Goal: Check status

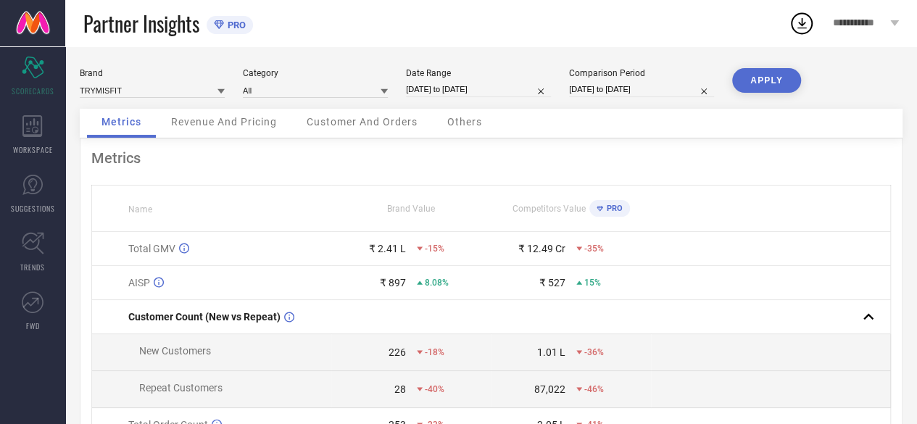
select select "8"
select select "2025"
select select "9"
select select "2025"
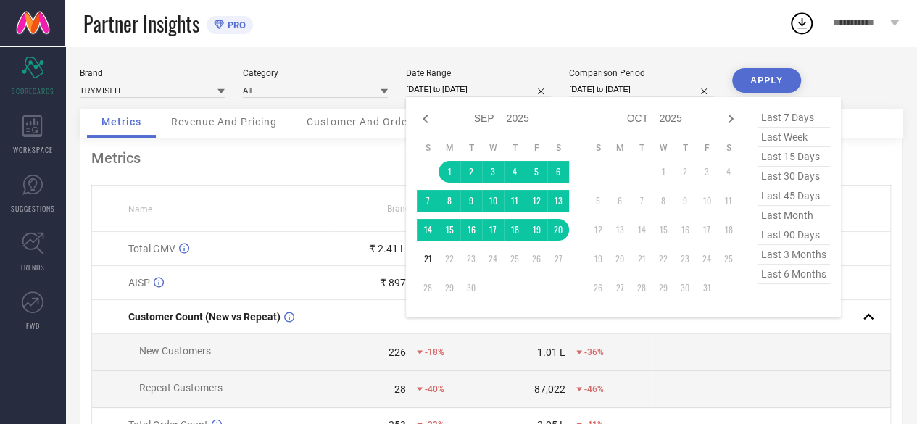
click at [451, 87] on input "[DATE] to [DATE]" at bounding box center [478, 89] width 145 height 15
click at [430, 262] on td "21" at bounding box center [428, 259] width 22 height 22
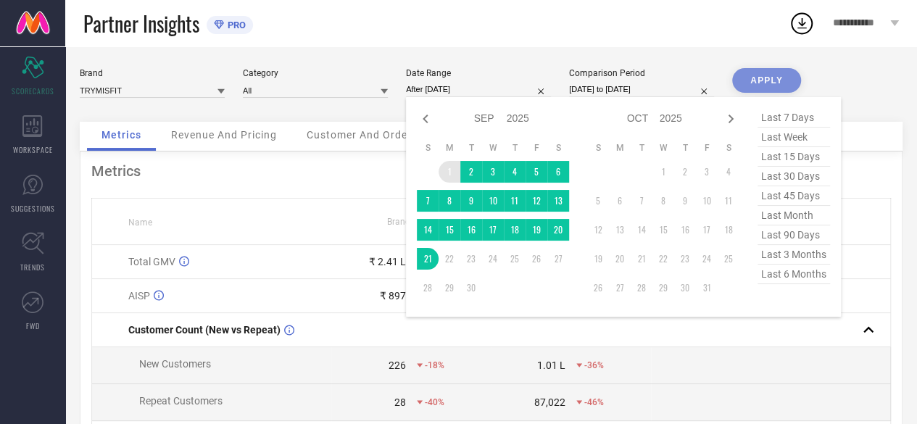
type input "[DATE] to [DATE]"
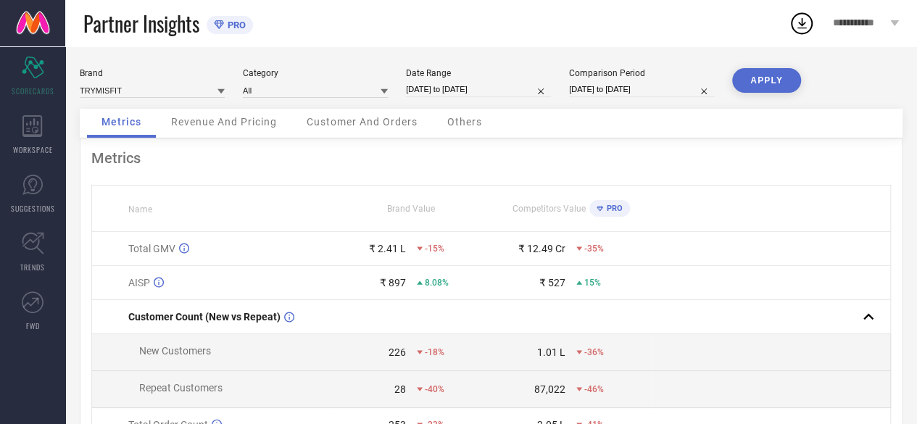
click at [753, 77] on button "APPLY" at bounding box center [766, 80] width 69 height 25
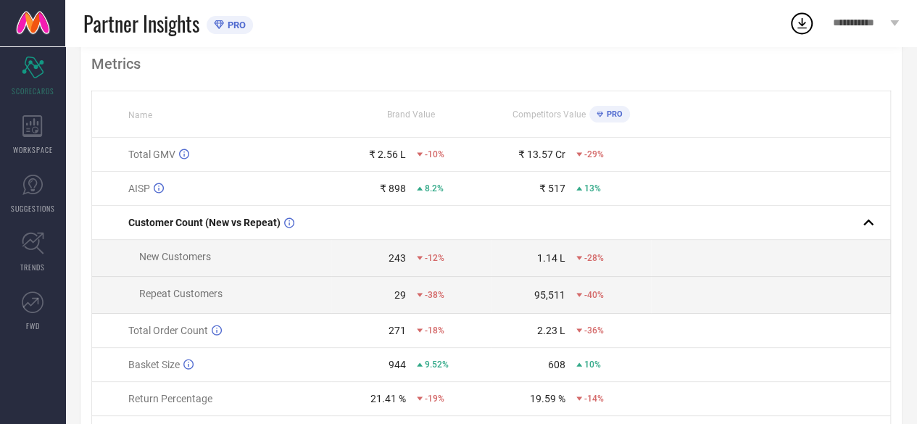
scroll to position [72, 0]
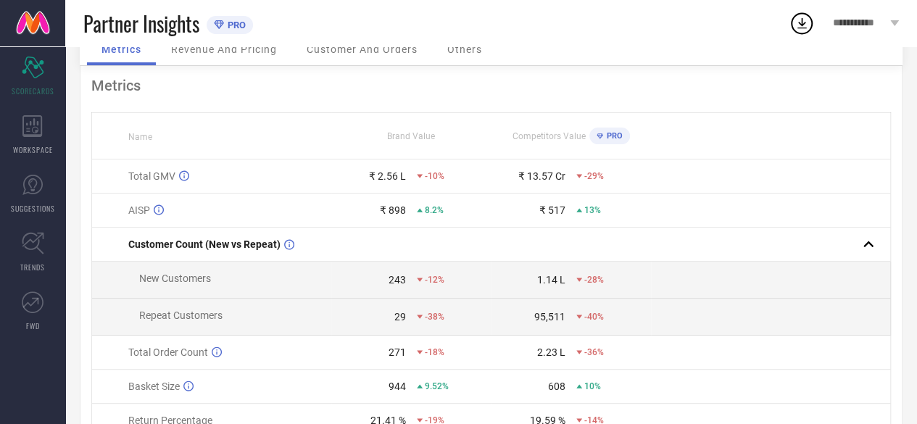
click at [228, 54] on span "Revenue And Pricing" at bounding box center [224, 49] width 106 height 12
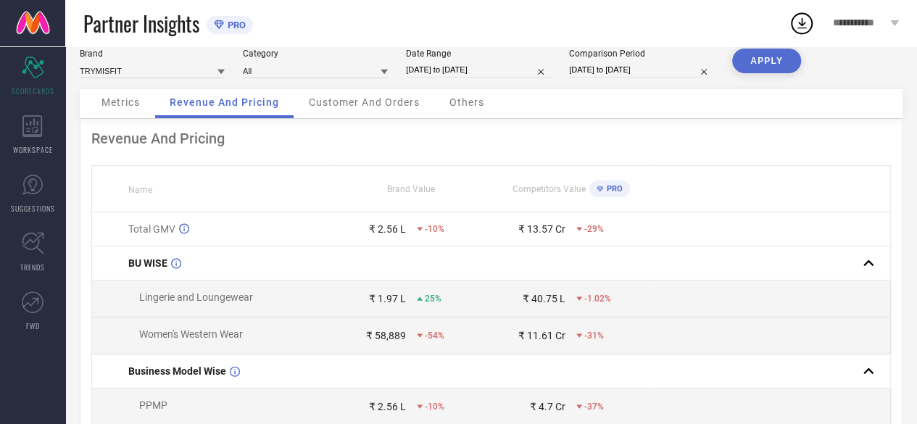
scroll to position [0, 0]
